Goal: Information Seeking & Learning: Understand process/instructions

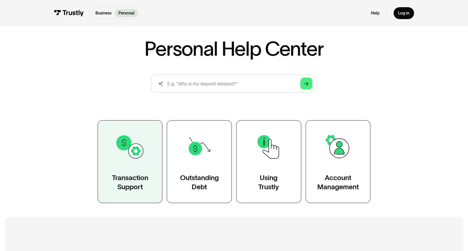
scroll to position [55, 0]
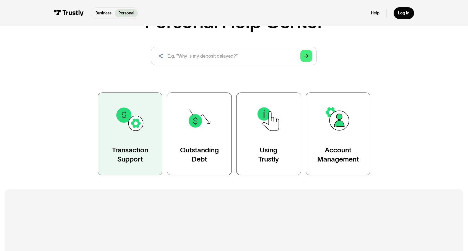
click at [136, 141] on link "Transaction Support" at bounding box center [130, 133] width 65 height 83
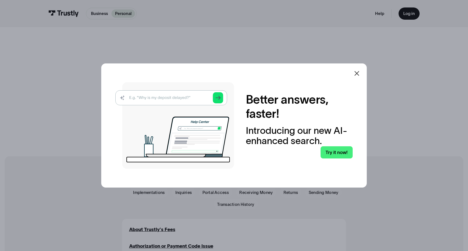
click at [360, 73] on icon at bounding box center [357, 73] width 7 height 7
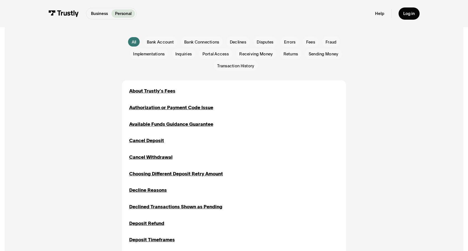
scroll to position [166, 0]
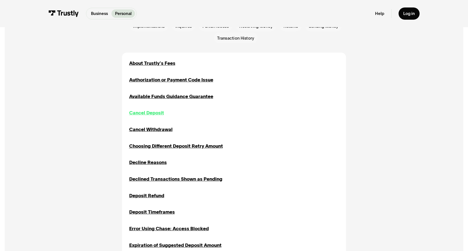
click at [146, 115] on div "Cancel Deposit" at bounding box center [146, 112] width 35 height 7
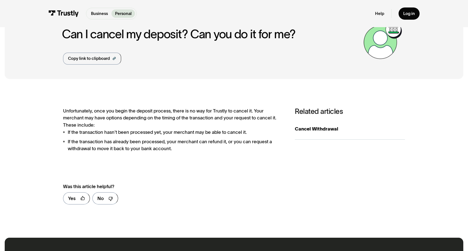
scroll to position [55, 0]
